Goal: Communication & Community: Answer question/provide support

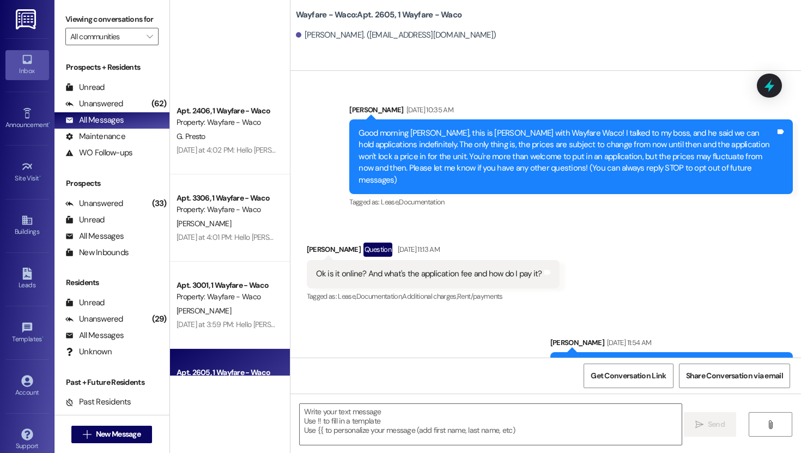
scroll to position [7763, 0]
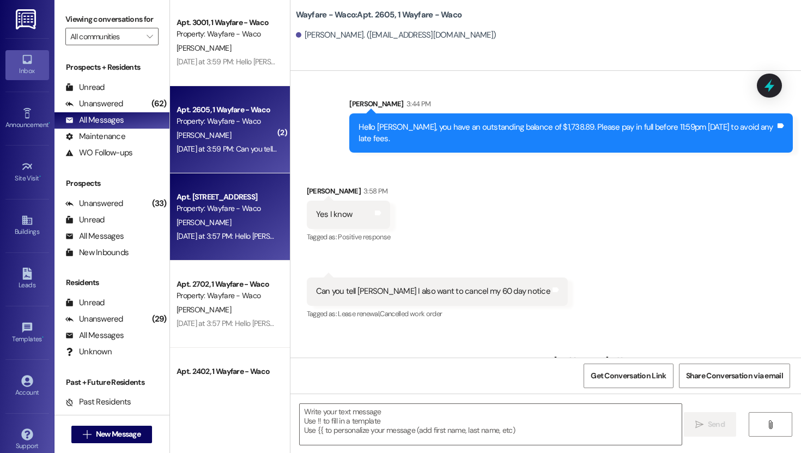
click at [221, 187] on div "Apt. 2801, 1 Wayfare - Waco Property: Wayfare - Waco [PERSON_NAME] [DATE] at 3:…" at bounding box center [230, 216] width 120 height 87
click at [229, 141] on div "[PERSON_NAME]" at bounding box center [226, 136] width 103 height 14
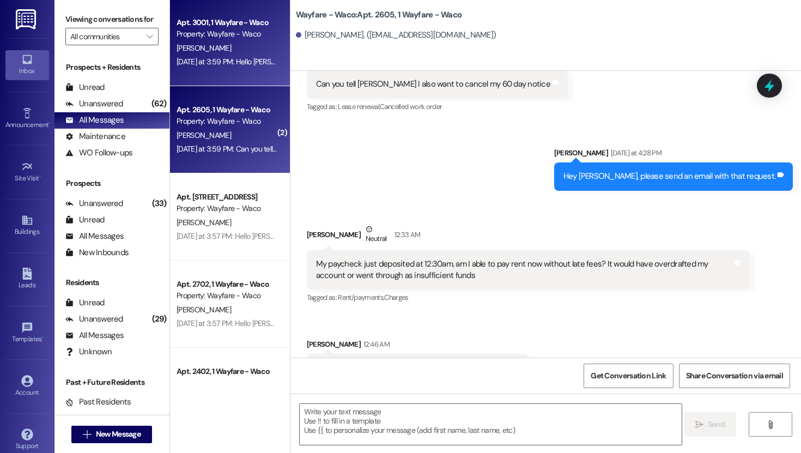
click at [224, 70] on div "Apt. 3001, 1 Wayfare - Waco Property: Wayfare - Waco [PERSON_NAME] [DATE] at 3:…" at bounding box center [230, 42] width 120 height 87
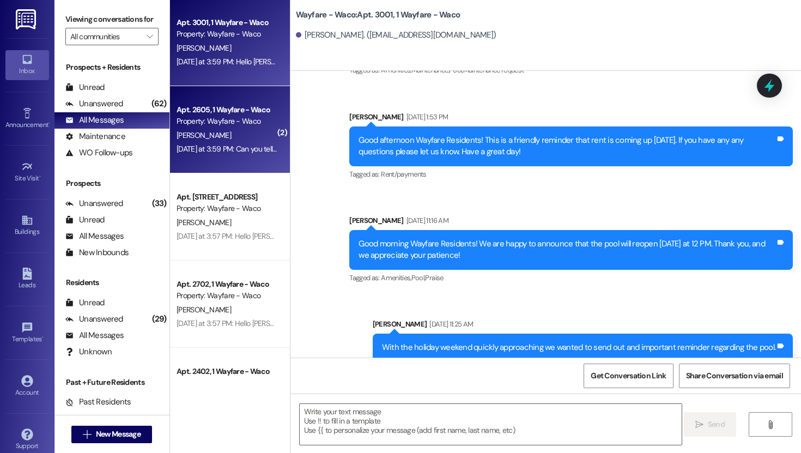
click at [223, 134] on div "[PERSON_NAME]" at bounding box center [226, 136] width 103 height 14
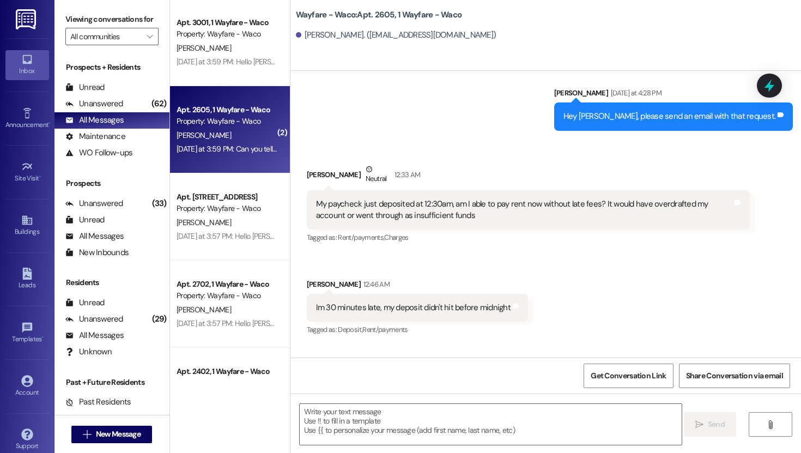
scroll to position [7971, 0]
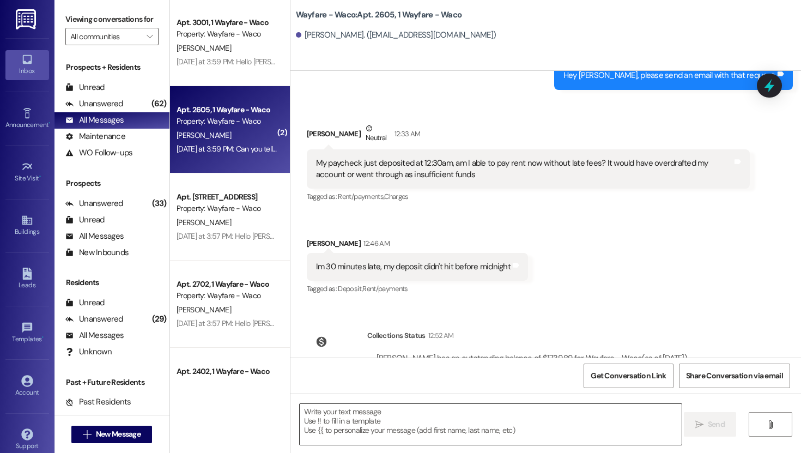
click at [400, 425] on textarea at bounding box center [491, 424] width 382 height 41
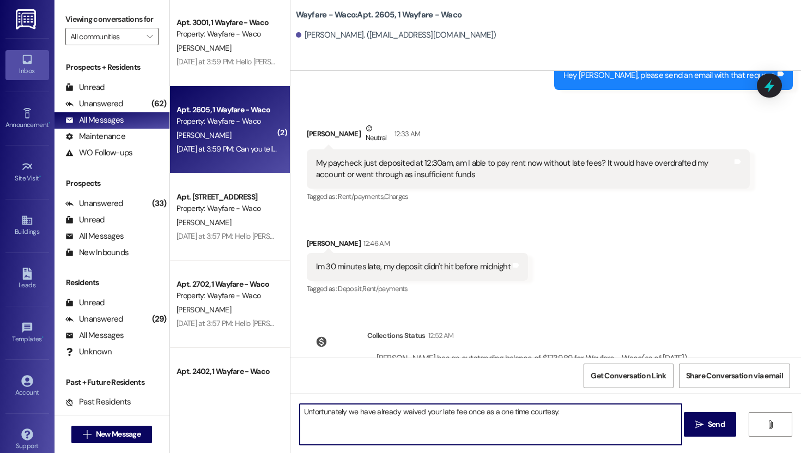
click at [476, 415] on textarea "Unfortunately we have already waived your late fee once as a one time courtesy." at bounding box center [491, 424] width 382 height 41
click at [614, 425] on textarea "Unfortunately we have already waived your late fee once before as a one time co…" at bounding box center [491, 424] width 382 height 41
type textarea "Unfortunately we have already waived your late fee once before as a one time co…"
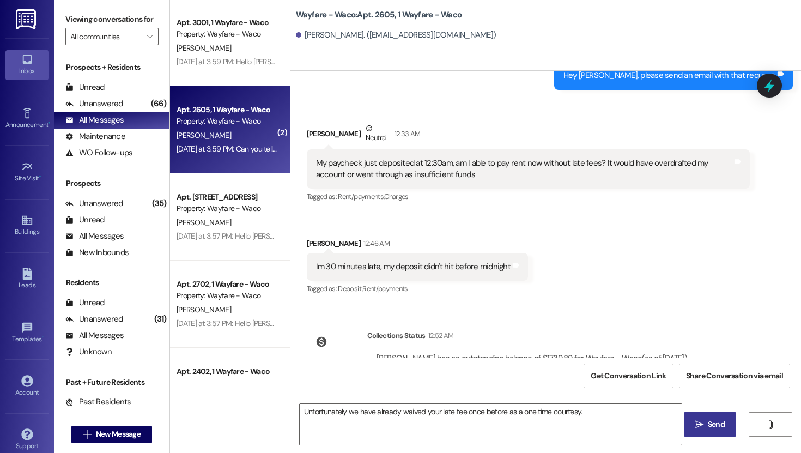
click at [700, 427] on icon "" at bounding box center [699, 424] width 8 height 9
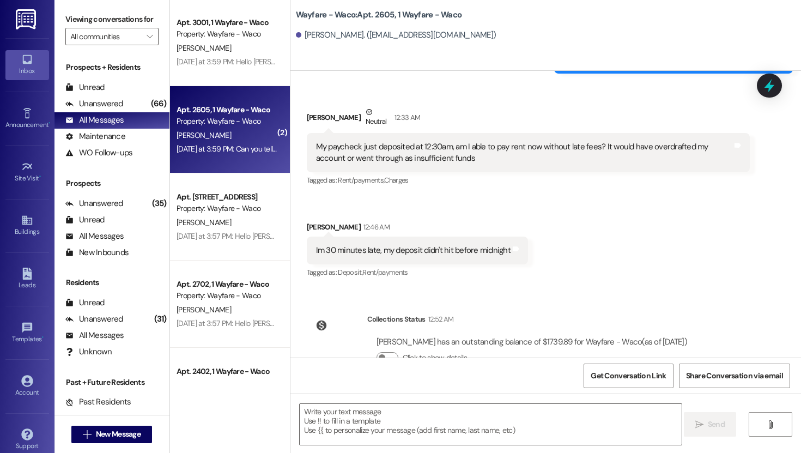
scroll to position [8046, 0]
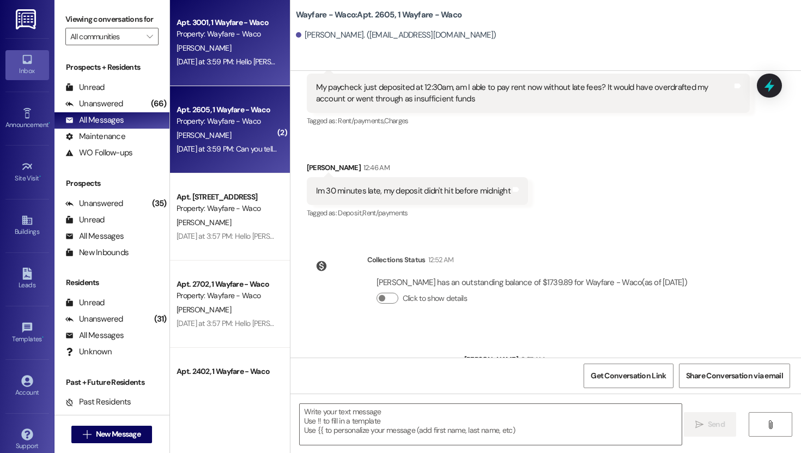
click at [222, 66] on div "[DATE] at 3:59 PM: Hello [PERSON_NAME], you have an outstanding balance of $8.9…" at bounding box center [536, 62] width 718 height 10
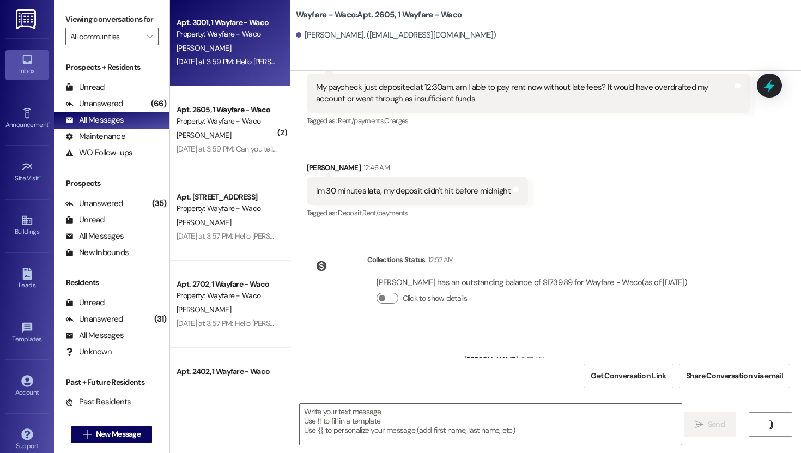
scroll to position [4401, 0]
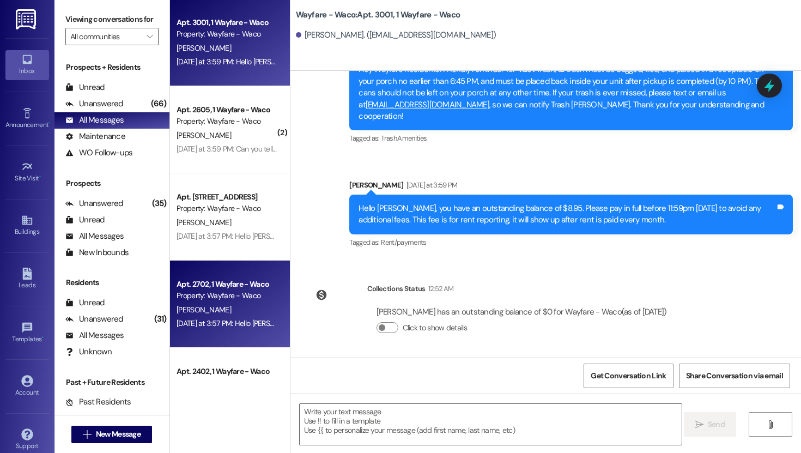
click at [233, 312] on div "[PERSON_NAME]" at bounding box center [226, 310] width 103 height 14
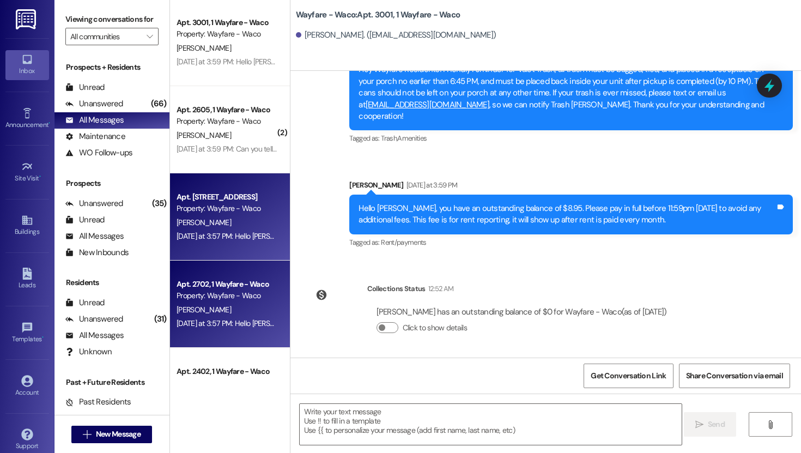
scroll to position [2955, 0]
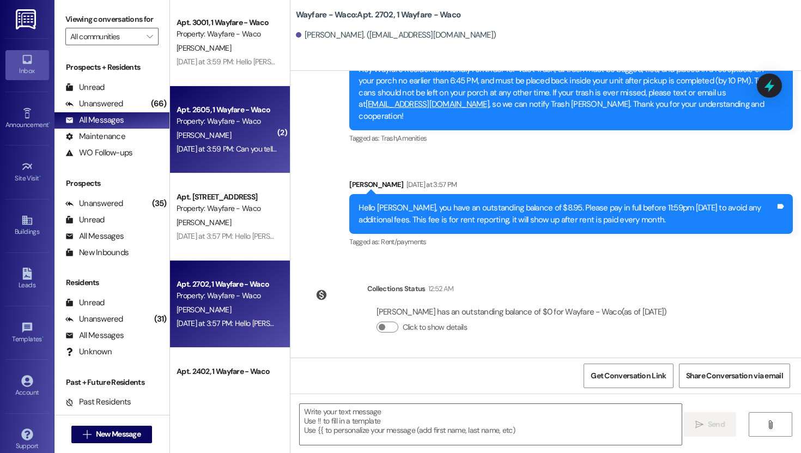
click at [223, 154] on div "[DATE] at 3:59 PM: Can you tell [PERSON_NAME] I also want to cancel my 60 day n…" at bounding box center [226, 149] width 103 height 14
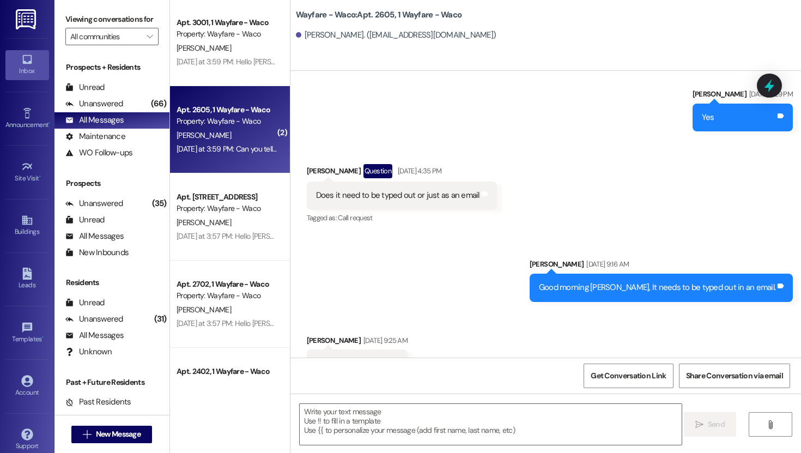
scroll to position [6855, 0]
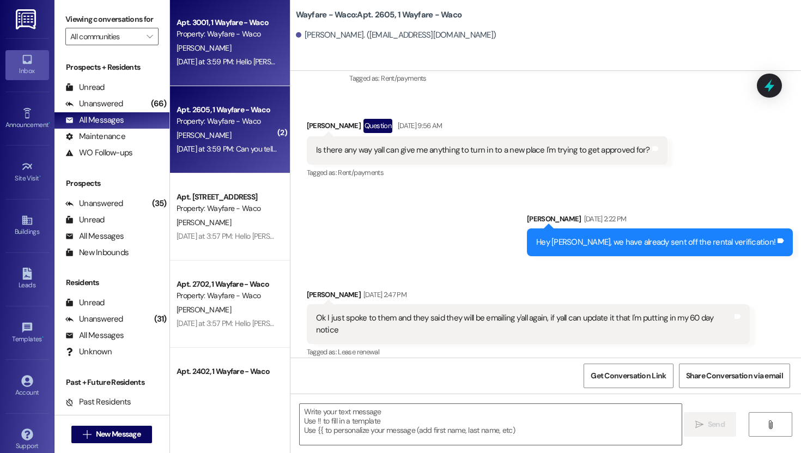
click at [210, 27] on div "Apt. 3001, 1 Wayfare - Waco" at bounding box center [227, 22] width 101 height 11
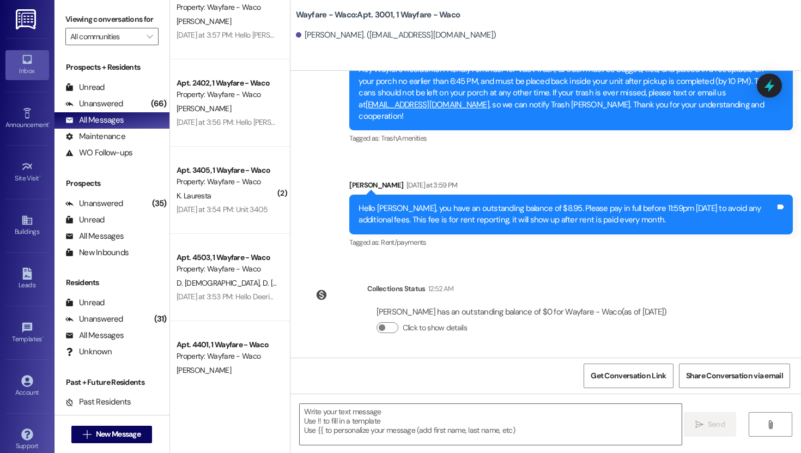
scroll to position [566, 0]
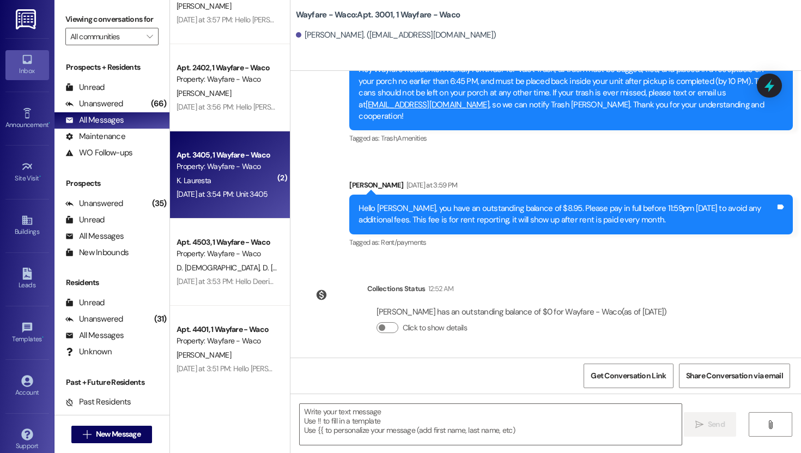
click at [242, 162] on div "Property: Wayfare - Waco" at bounding box center [227, 166] width 101 height 11
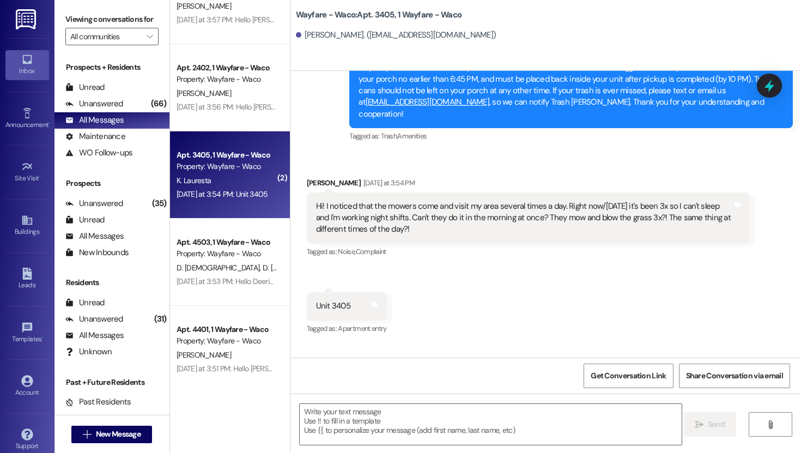
scroll to position [1534, 0]
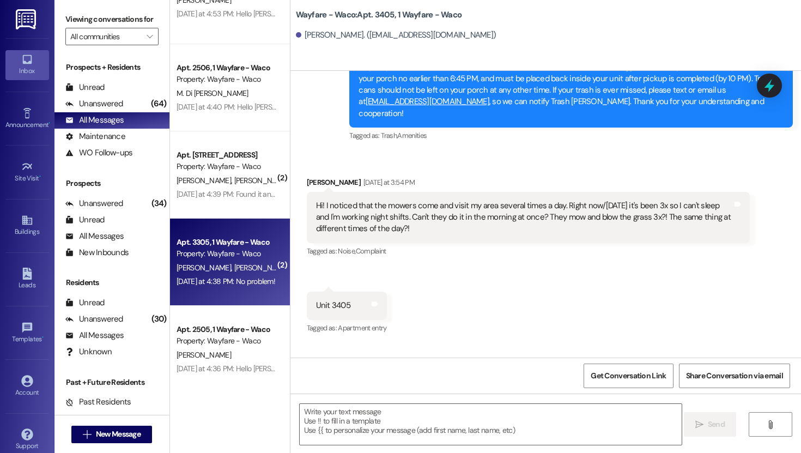
click at [223, 259] on div "Property: Wayfare - Waco" at bounding box center [227, 253] width 101 height 11
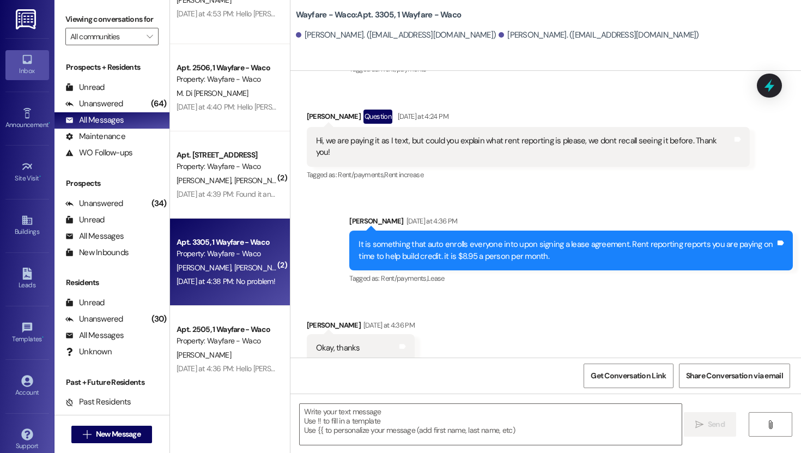
click at [211, 186] on div "[PERSON_NAME] [PERSON_NAME]" at bounding box center [226, 181] width 103 height 14
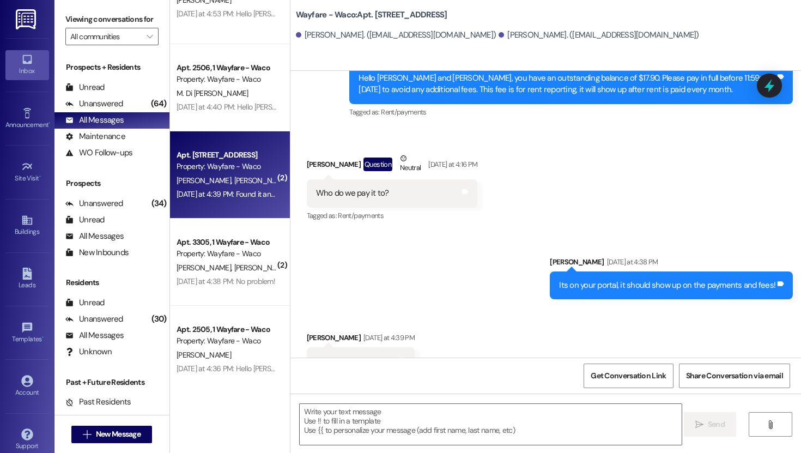
scroll to position [1249, 0]
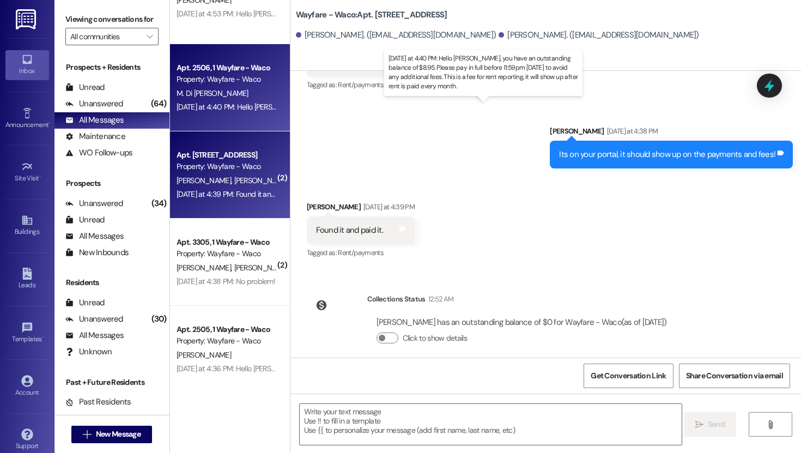
click at [223, 111] on div "[DATE] at 4:40 PM: Hello [PERSON_NAME], you have an outstanding balance of $8.9…" at bounding box center [539, 107] width 724 height 10
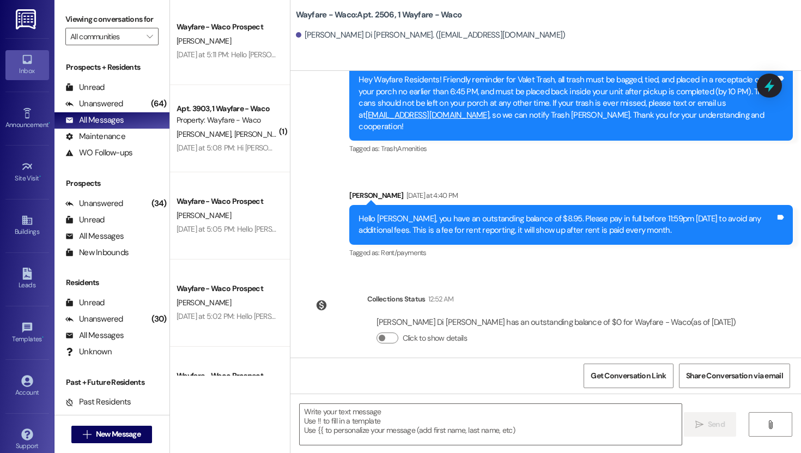
scroll to position [0, 0]
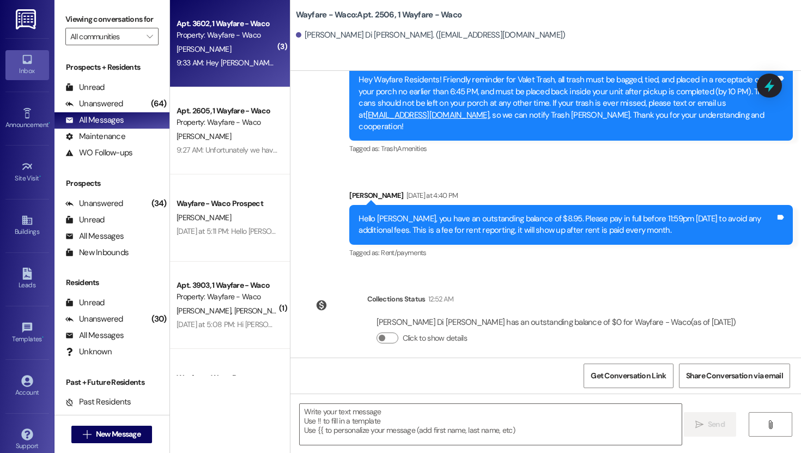
click at [213, 43] on div "[PERSON_NAME]" at bounding box center [226, 50] width 103 height 14
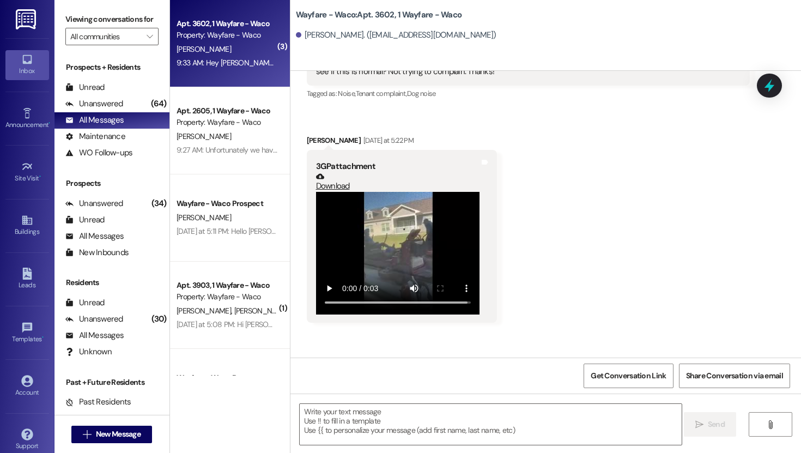
scroll to position [3825, 0]
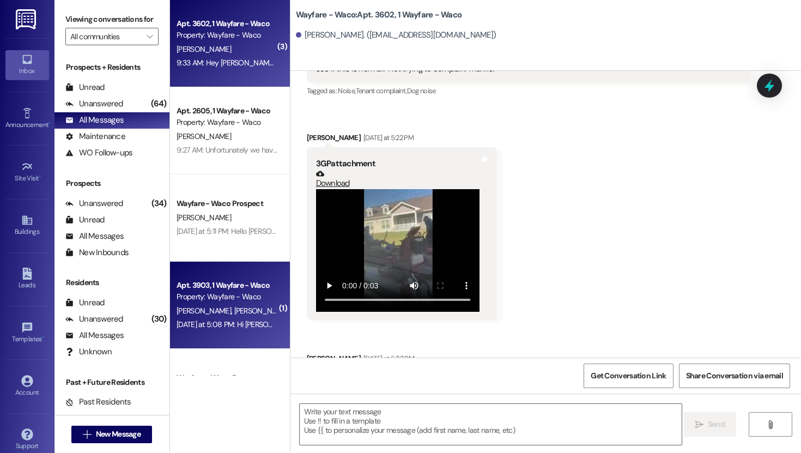
click at [238, 297] on div "Property: Wayfare - Waco" at bounding box center [227, 296] width 101 height 11
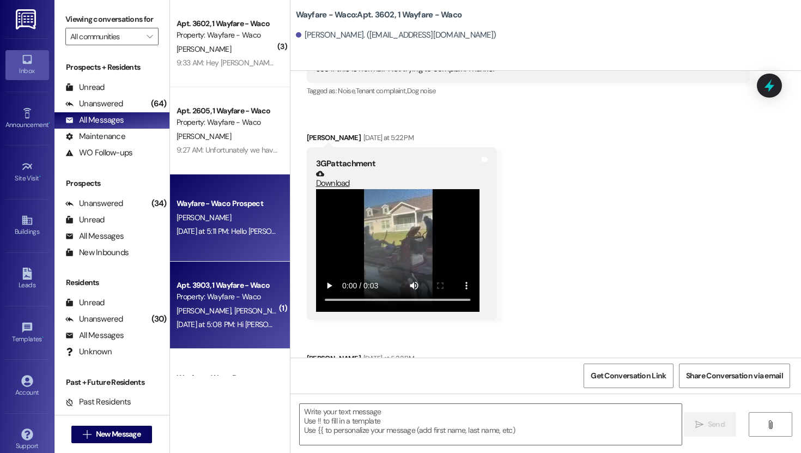
scroll to position [564, 0]
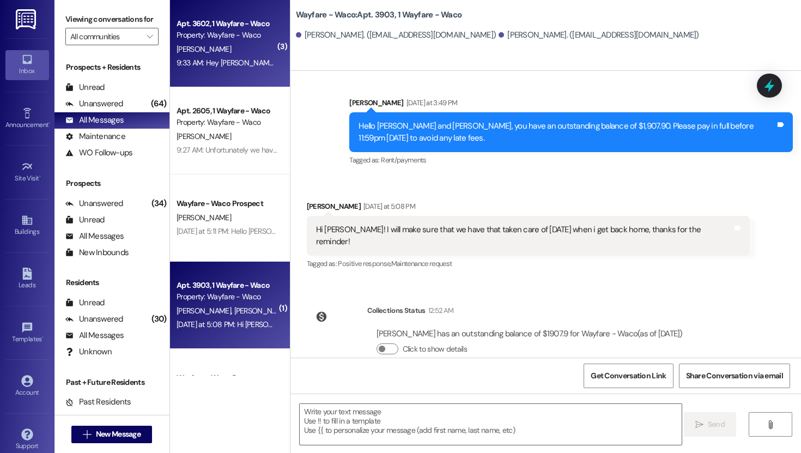
click at [212, 18] on div "Apt. 3602, 1 Wayfare - Waco" at bounding box center [227, 23] width 101 height 11
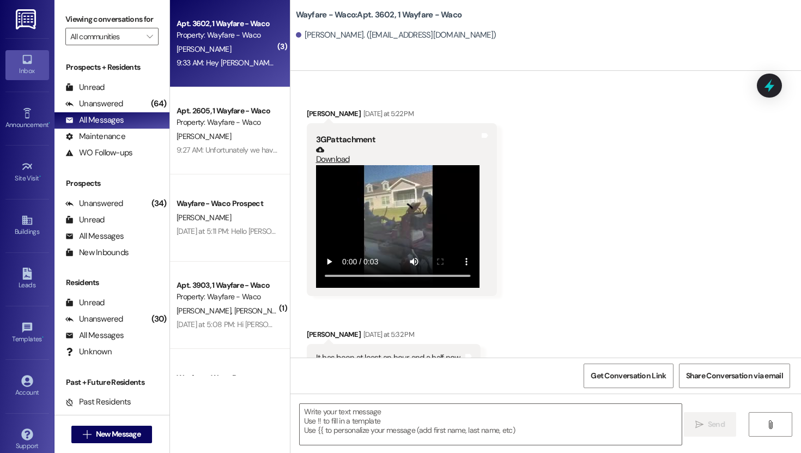
scroll to position [3865, 0]
